Goal: Task Accomplishment & Management: Manage account settings

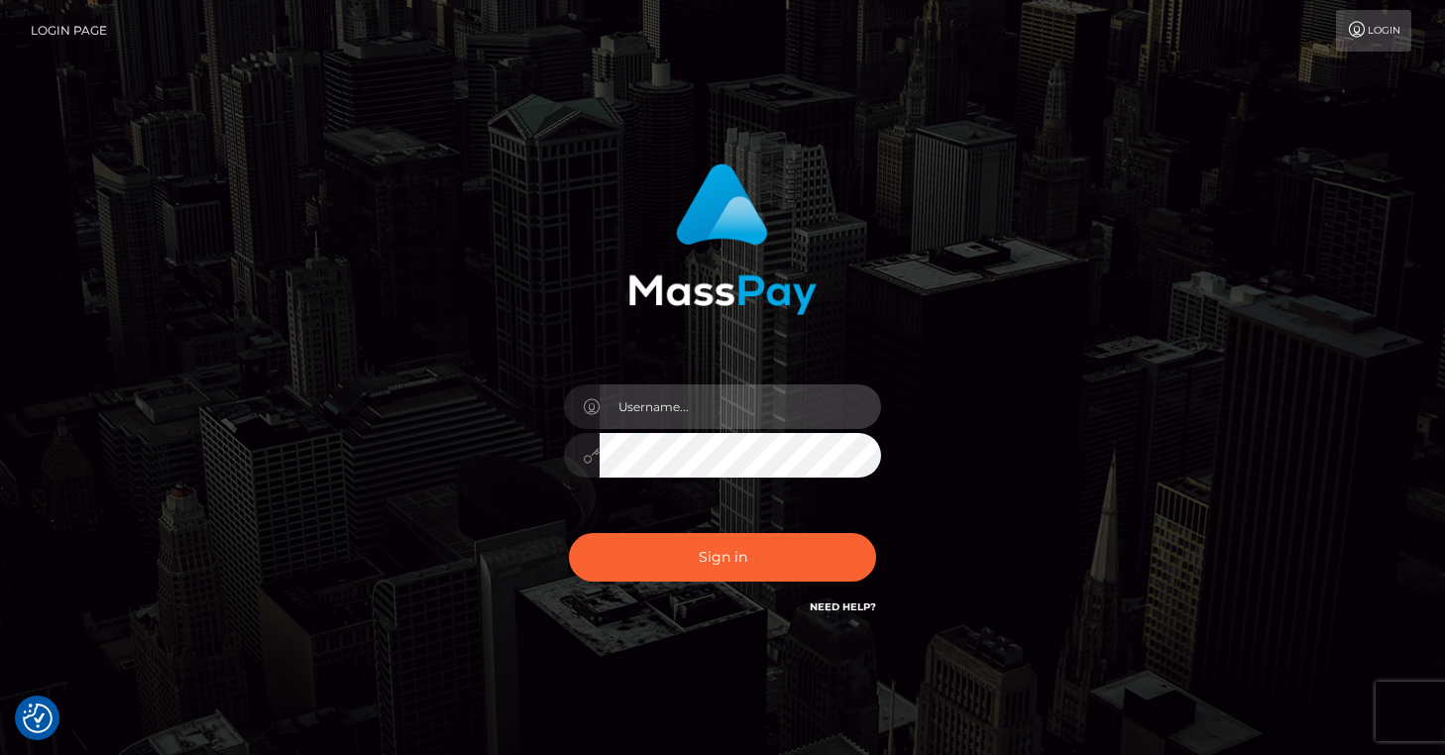
type input "[EMAIL_ADDRESS][DOMAIN_NAME]"
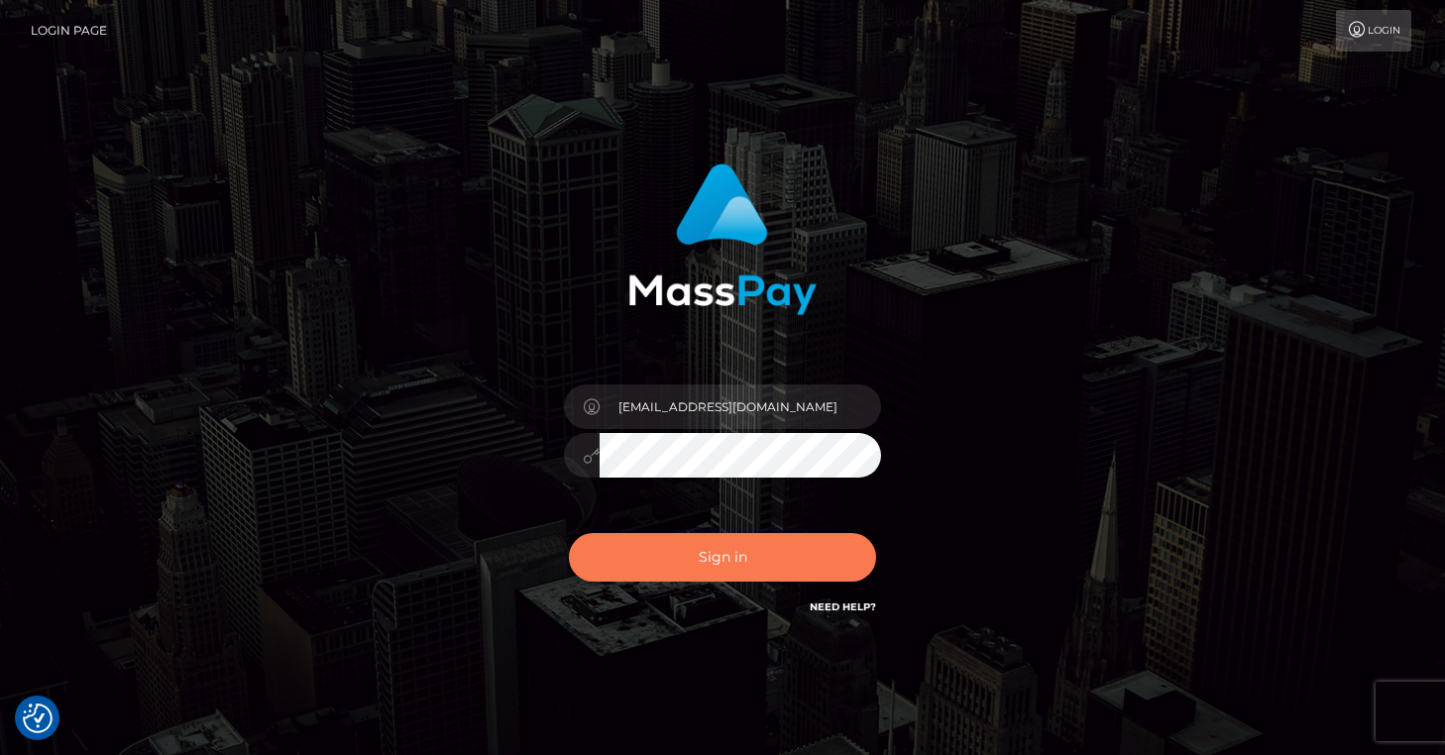
click at [712, 561] on button "Sign in" at bounding box center [722, 557] width 307 height 49
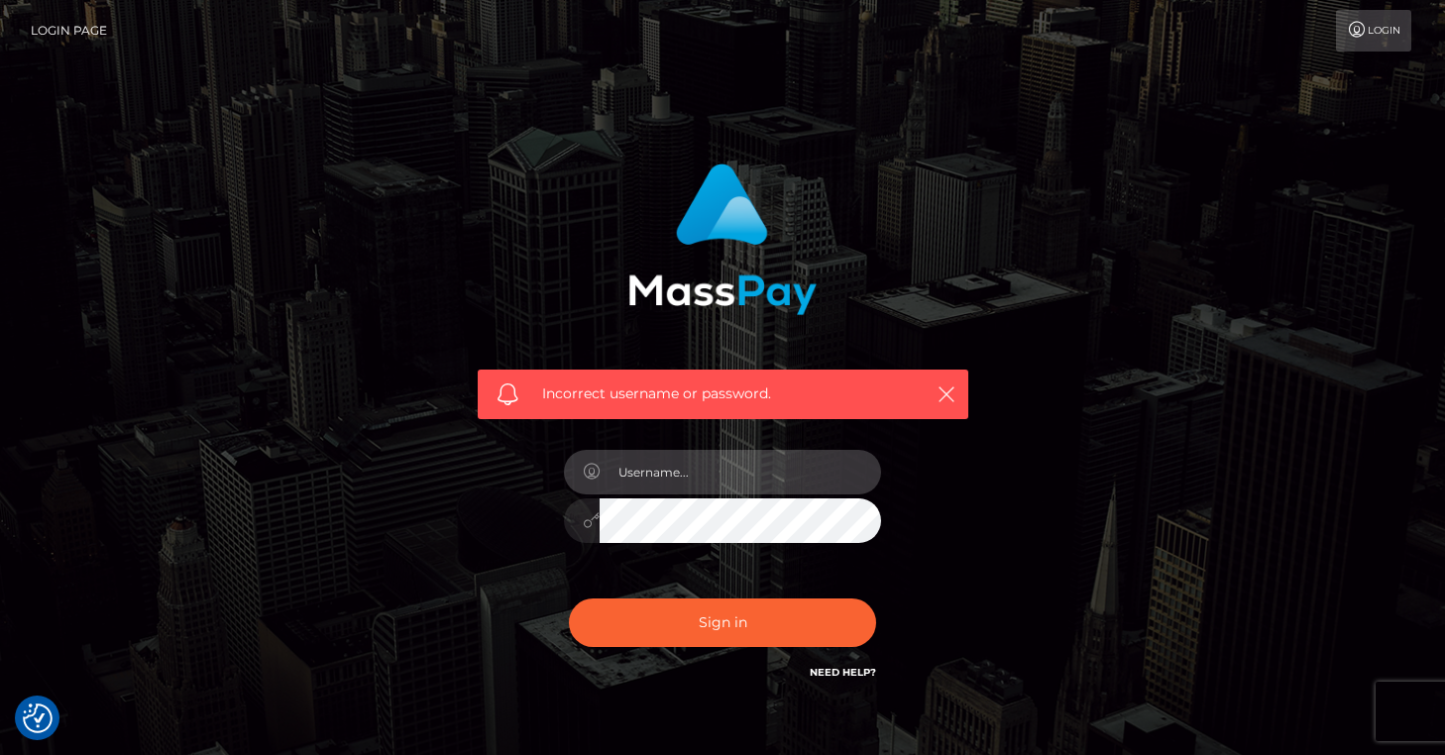
type input "[EMAIL_ADDRESS][DOMAIN_NAME]"
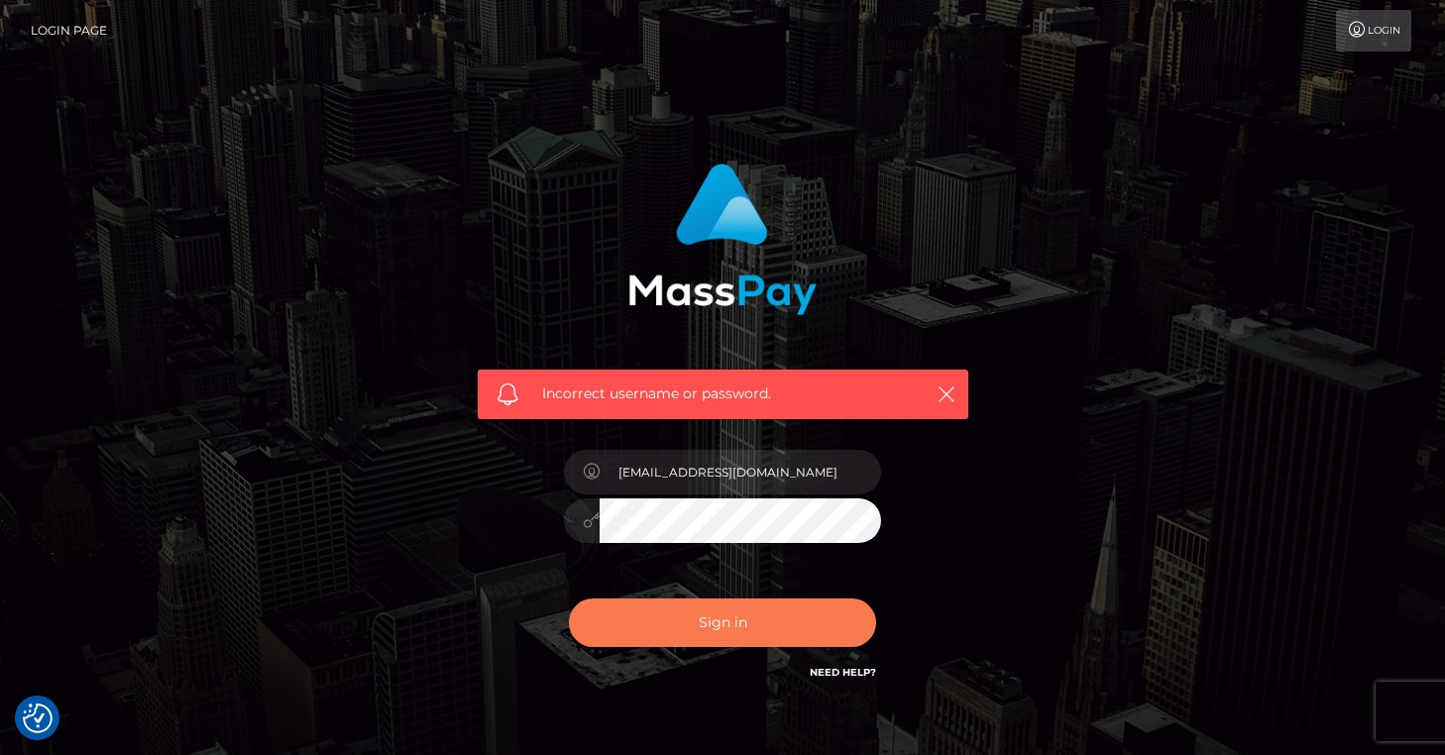
click at [702, 629] on button "Sign in" at bounding box center [722, 623] width 307 height 49
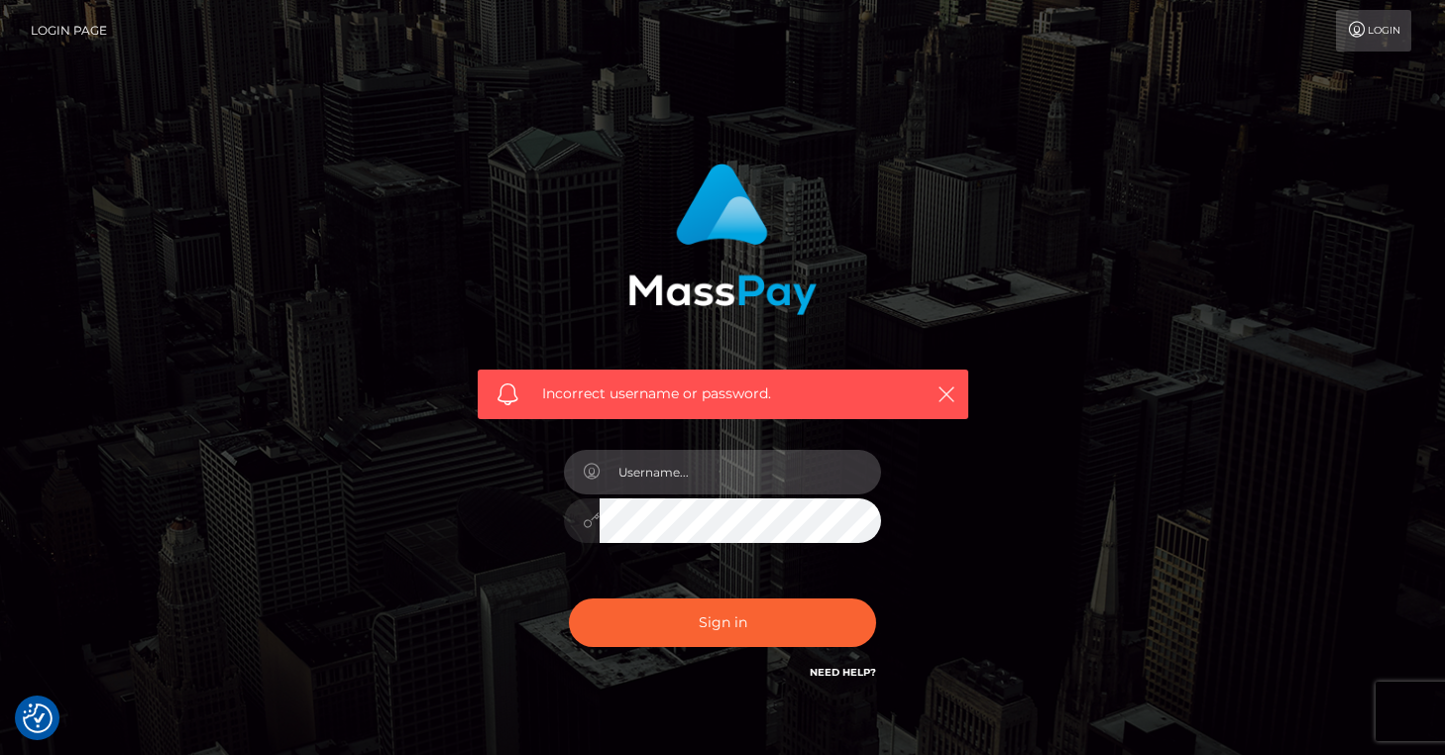
type input "[EMAIL_ADDRESS][DOMAIN_NAME]"
click at [722, 621] on button "Sign in" at bounding box center [722, 623] width 307 height 49
type input "[EMAIL_ADDRESS][DOMAIN_NAME]"
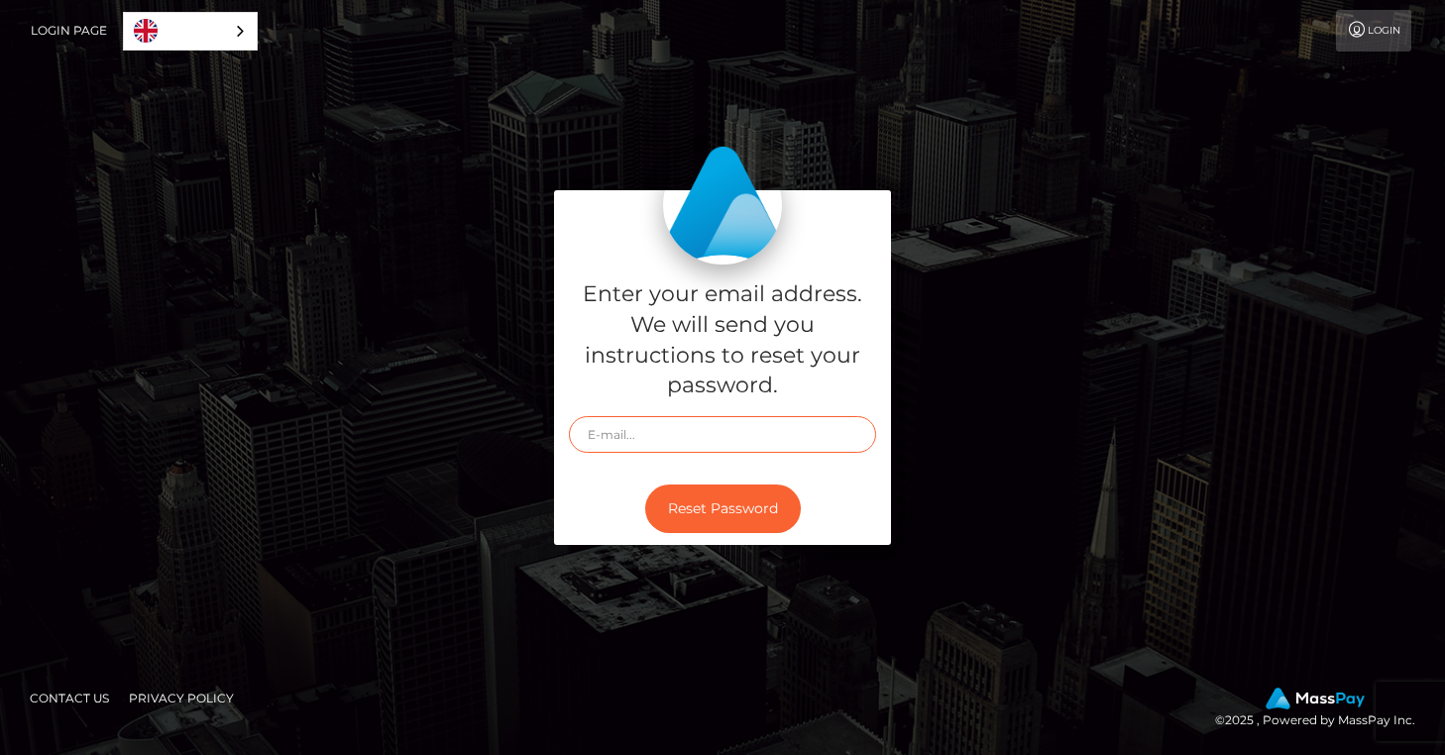
type input "hazelmadisonr@proton.me"
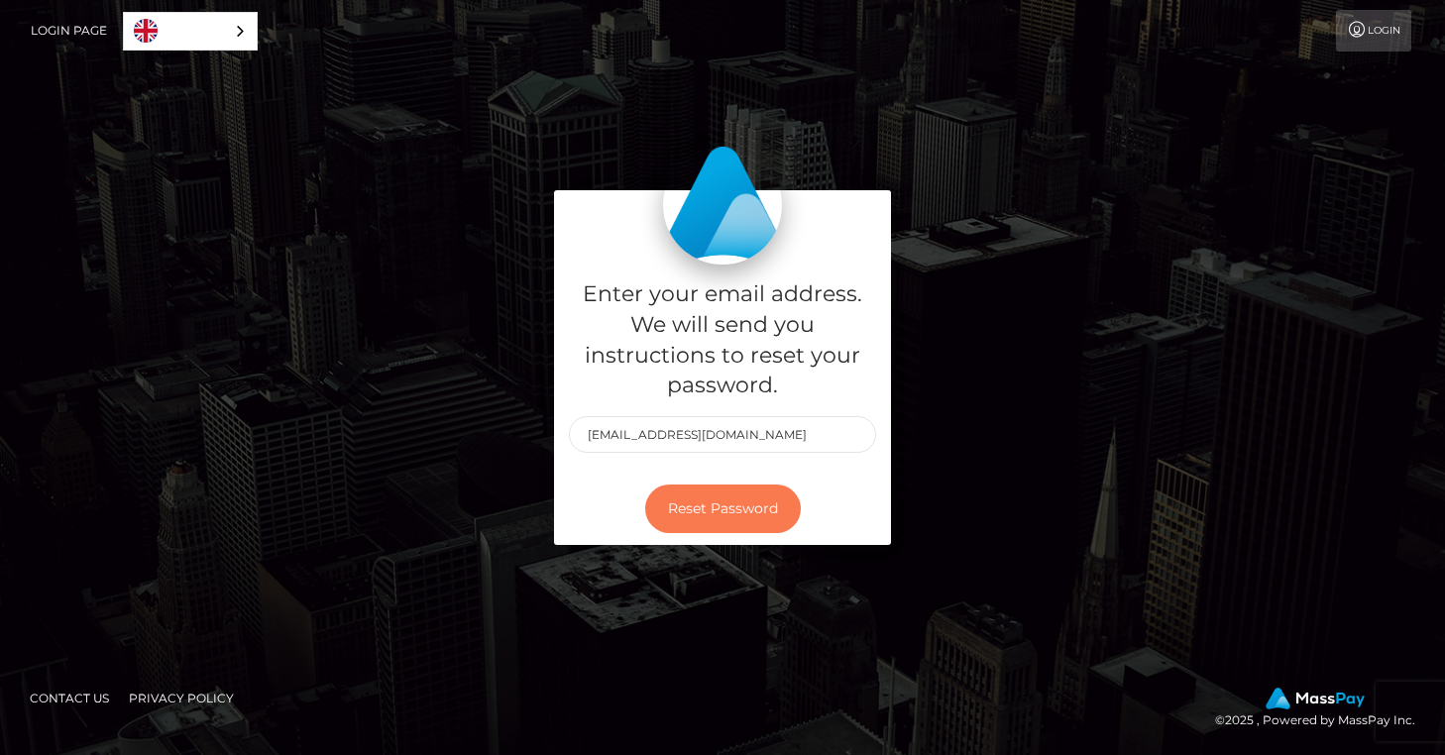
click at [695, 514] on button "Reset Password" at bounding box center [723, 509] width 156 height 49
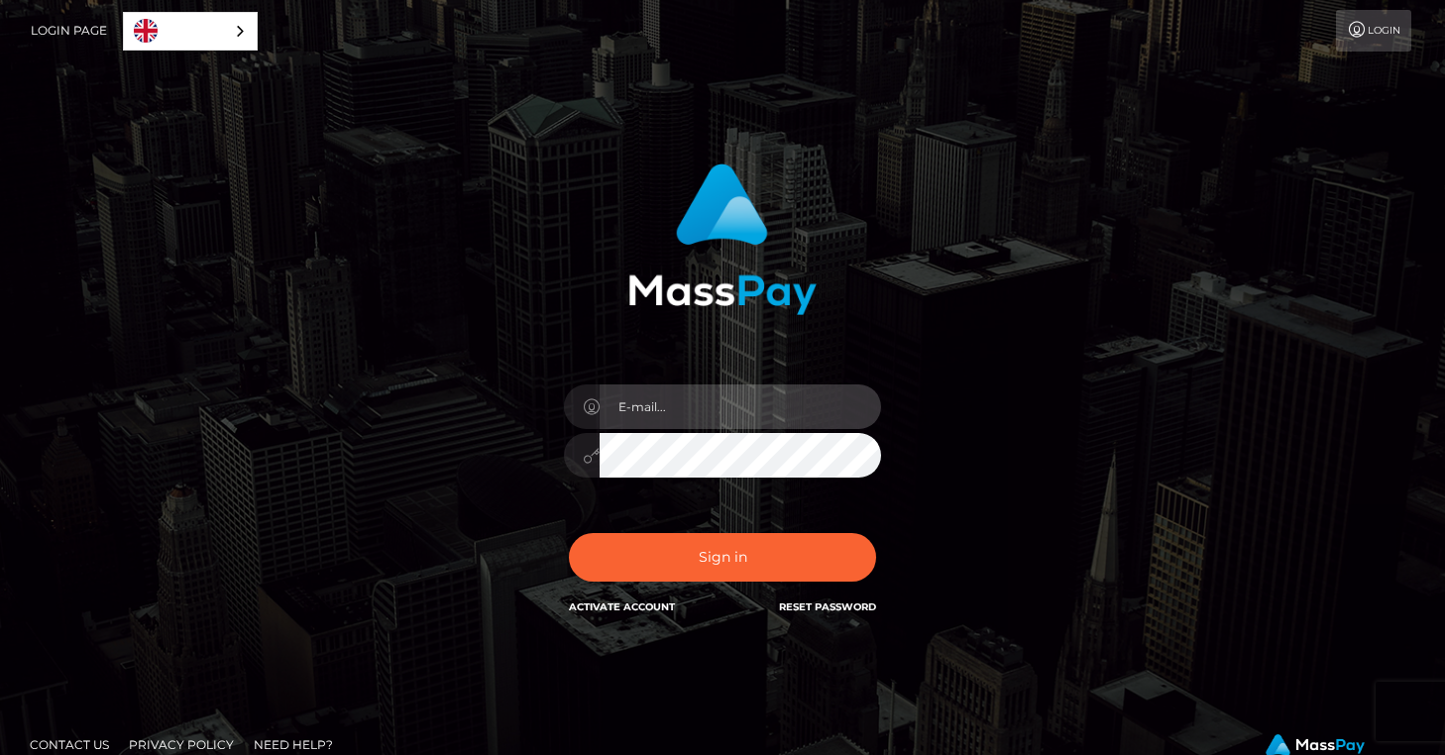
type input "hazelmadisonr@proton.me"
click at [760, 584] on div "Sign in Activate Account Reset Password" at bounding box center [722, 565] width 347 height 88
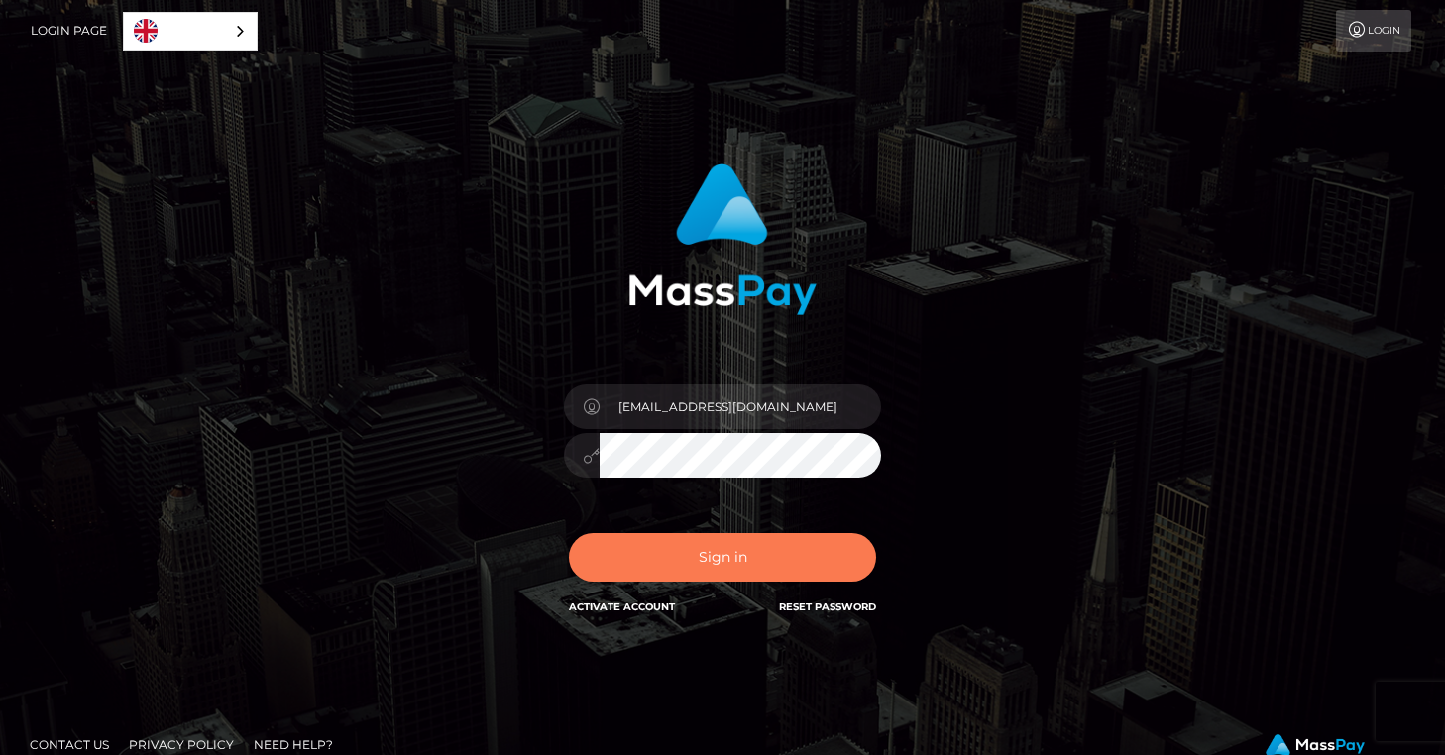
click at [756, 554] on button "Sign in" at bounding box center [722, 557] width 307 height 49
